Goal: Task Accomplishment & Management: Use online tool/utility

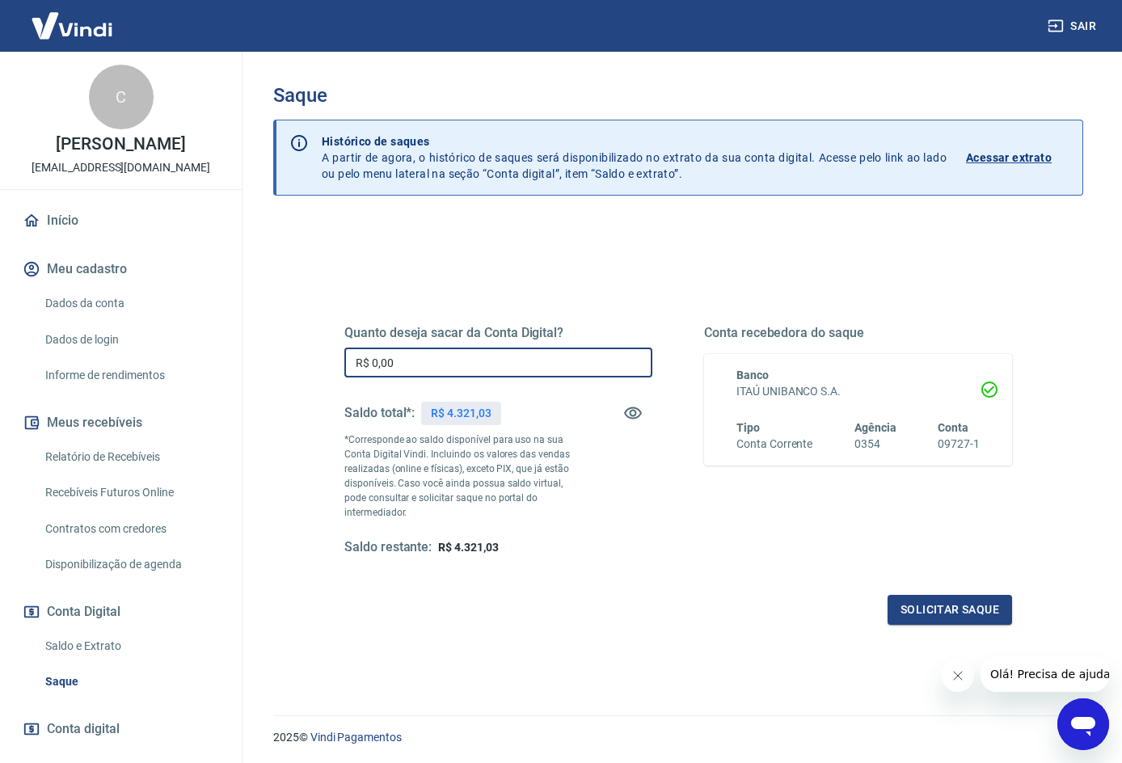
click at [451, 353] on input "R$ 0,00" at bounding box center [498, 363] width 308 height 30
type input "R$ 4.321,03"
click at [909, 606] on button "Solicitar saque" at bounding box center [950, 610] width 125 height 30
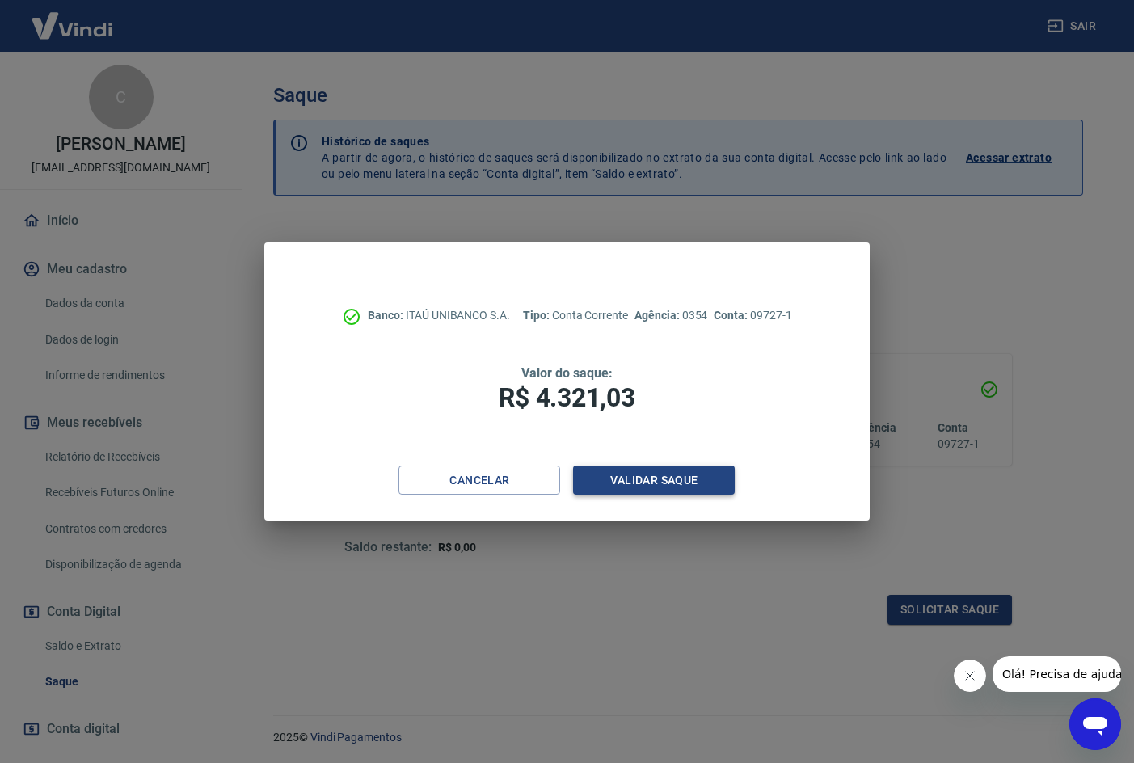
click at [644, 482] on button "Validar saque" at bounding box center [654, 481] width 162 height 30
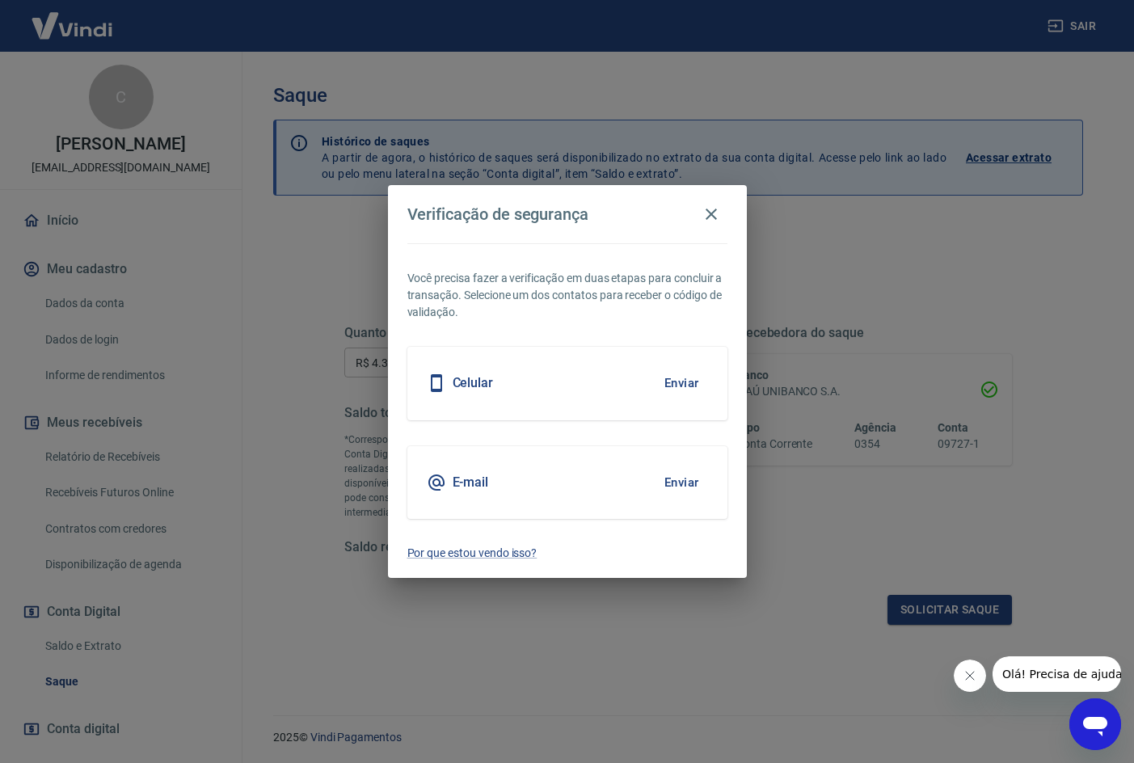
click at [686, 382] on button "Enviar" at bounding box center [682, 383] width 53 height 34
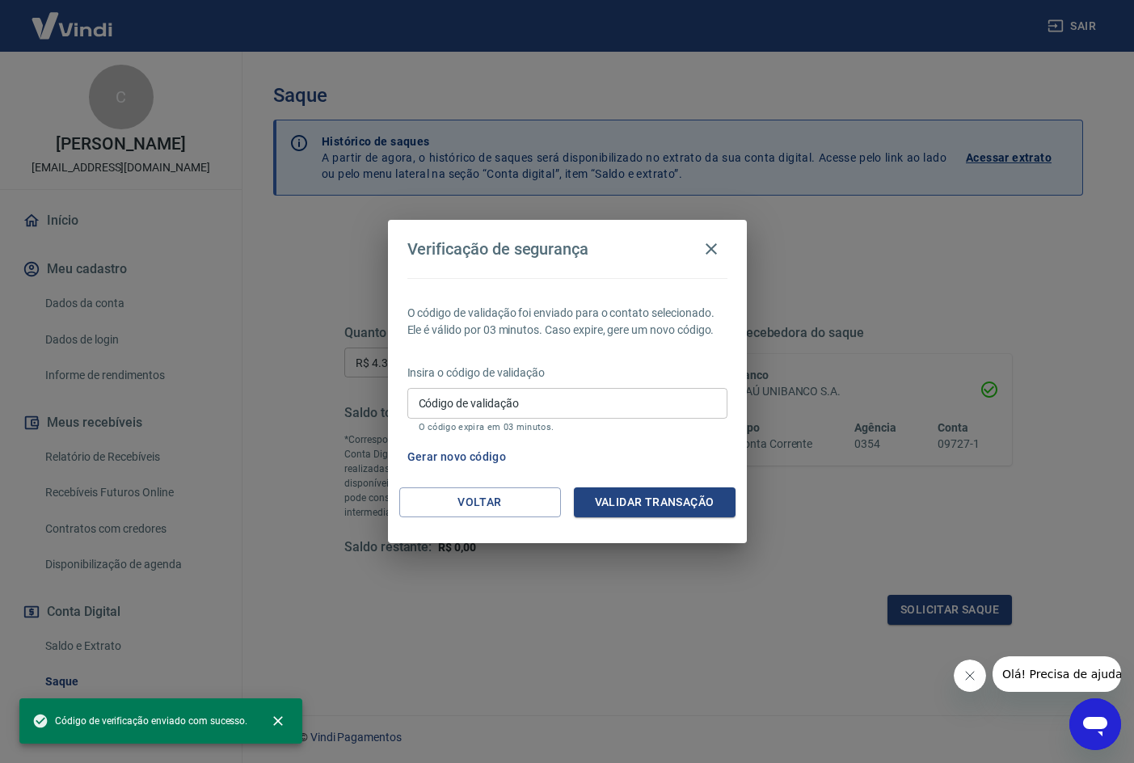
click at [551, 391] on input "Código de validação" at bounding box center [567, 403] width 320 height 30
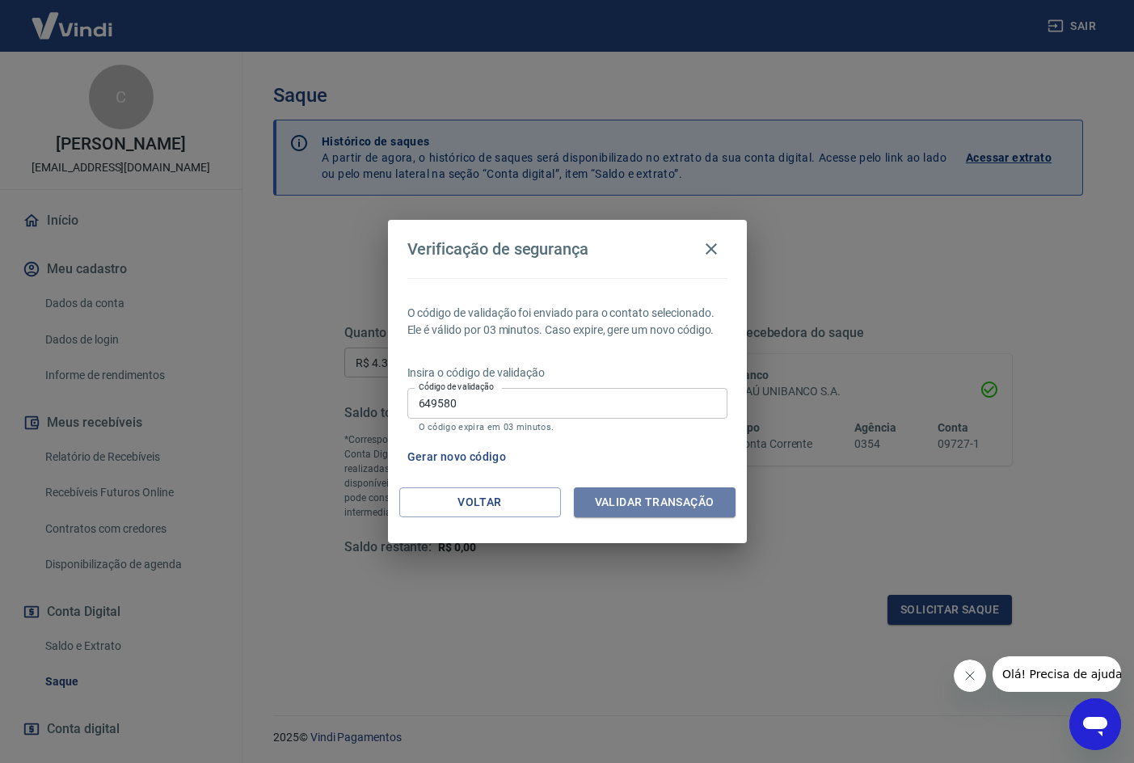
drag, startPoint x: 630, startPoint y: 508, endPoint x: 577, endPoint y: 523, distance: 54.8
click at [630, 507] on button "Validar transação" at bounding box center [655, 503] width 162 height 30
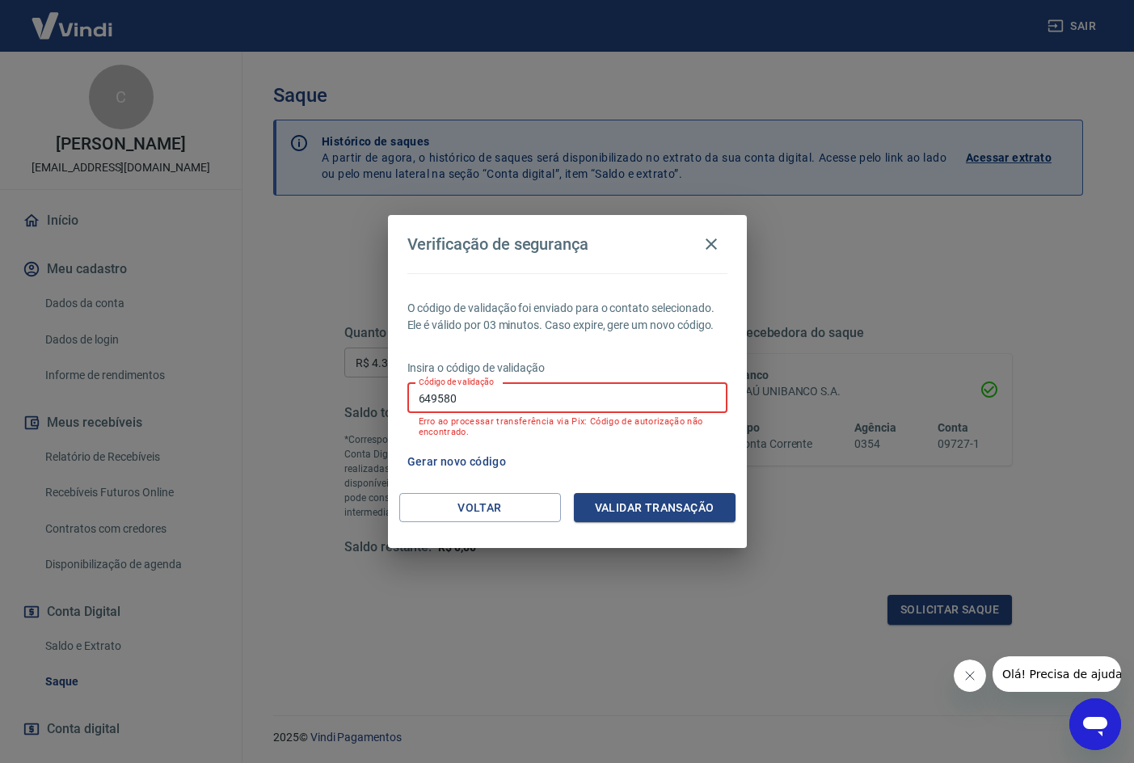
click at [613, 402] on input "649580" at bounding box center [567, 398] width 320 height 30
click at [613, 401] on input "649580" at bounding box center [567, 398] width 320 height 30
click at [515, 402] on input "649580" at bounding box center [567, 398] width 320 height 30
type input "734821"
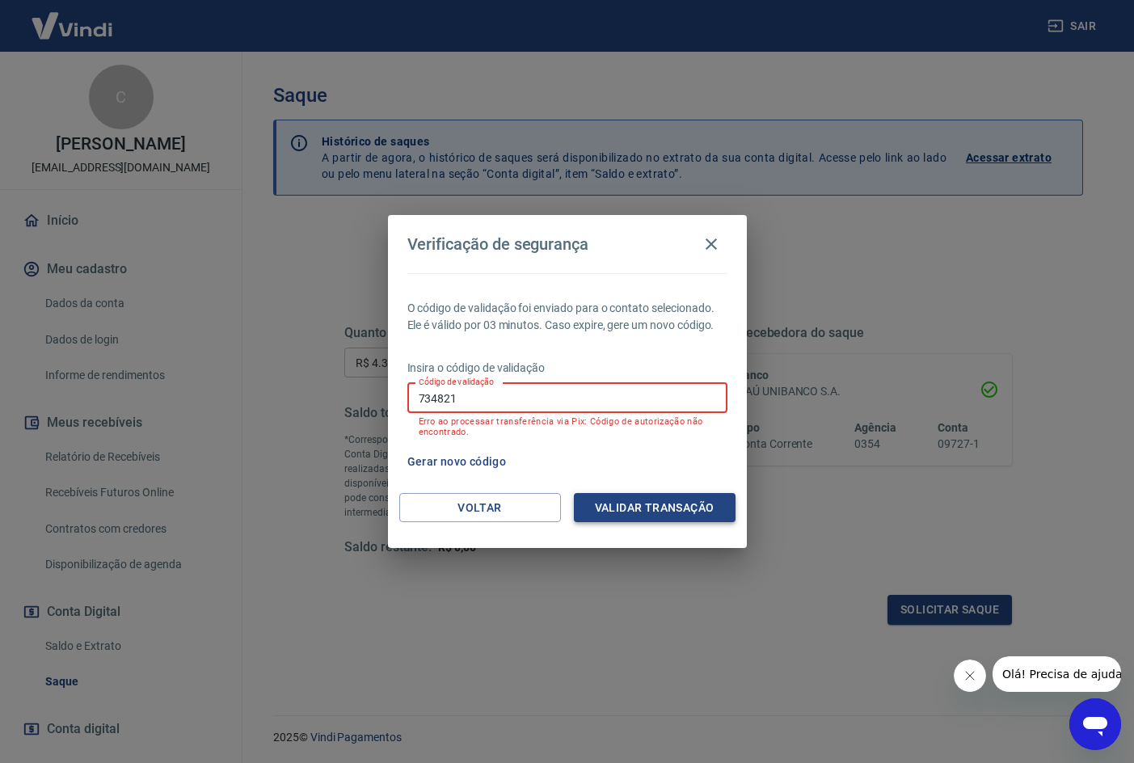
click at [630, 509] on button "Validar transação" at bounding box center [655, 508] width 162 height 30
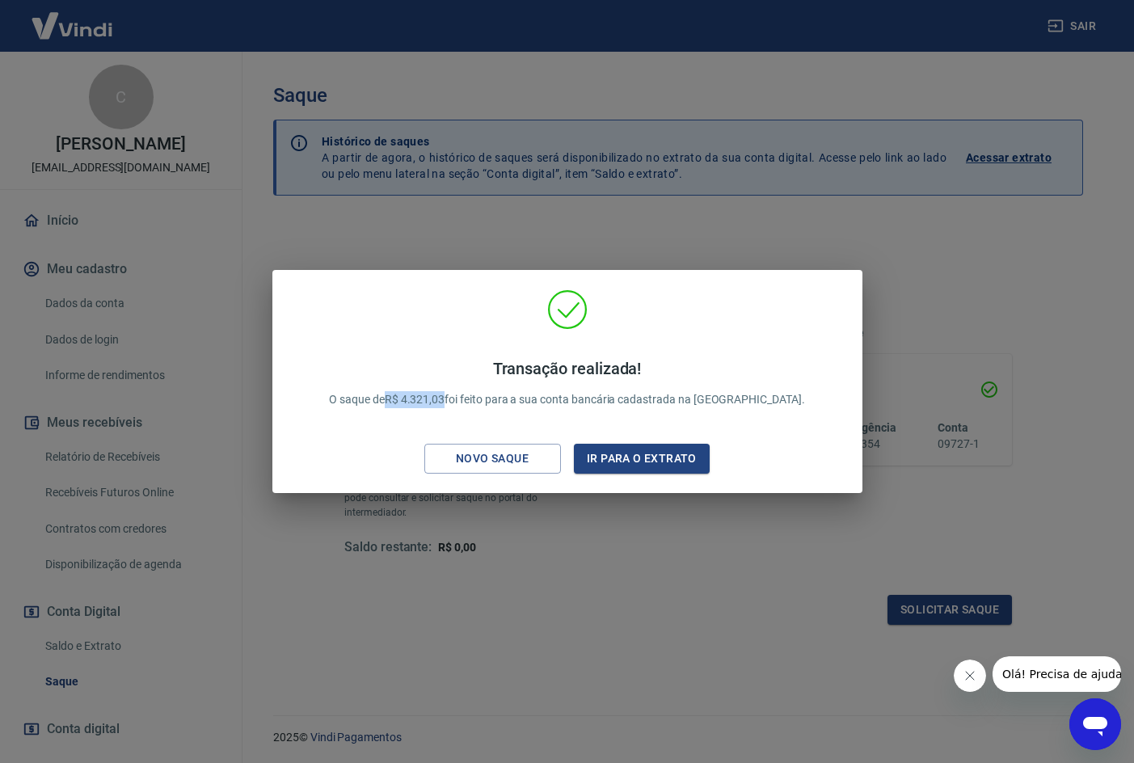
drag, startPoint x: 486, startPoint y: 400, endPoint x: 430, endPoint y: 399, distance: 55.8
click at [430, 399] on p "Transação realizada! O saque de R$ 4.321,03 foi feito para a sua conta bancária…" at bounding box center [567, 383] width 476 height 49
copy p "R$ 4.321,03"
